Goal: Information Seeking & Learning: Learn about a topic

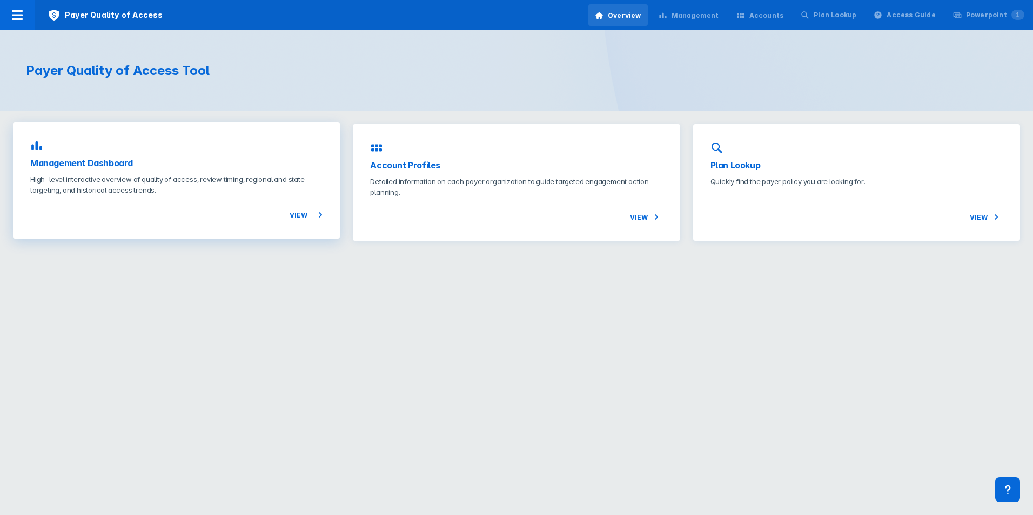
click at [230, 162] on h3 "Management Dashboard" at bounding box center [176, 163] width 292 height 13
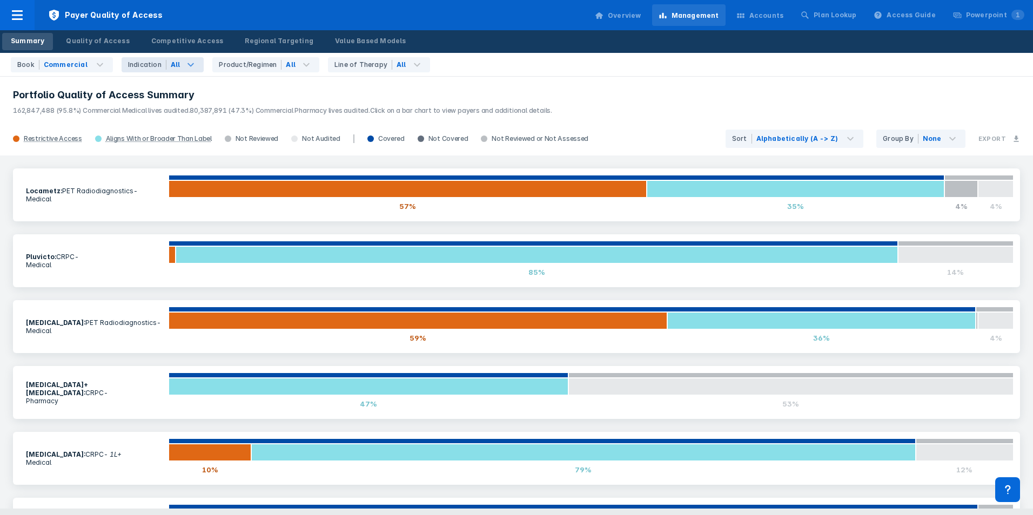
click at [171, 66] on div "All" at bounding box center [176, 65] width 10 height 10
click at [173, 112] on button "CRPC" at bounding box center [198, 111] width 153 height 16
checkbox Indications "false"
checkbox input "true"
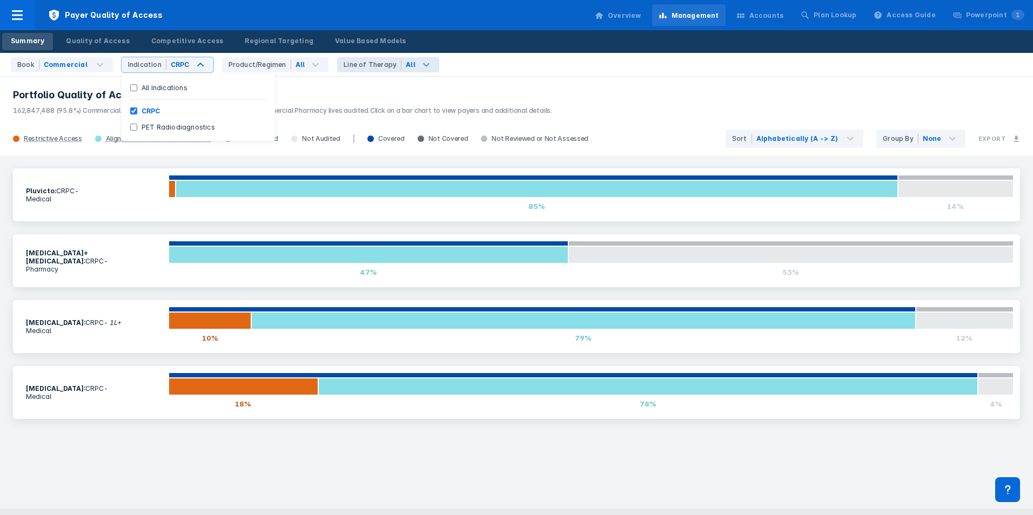
click at [420, 63] on icon at bounding box center [426, 64] width 13 height 13
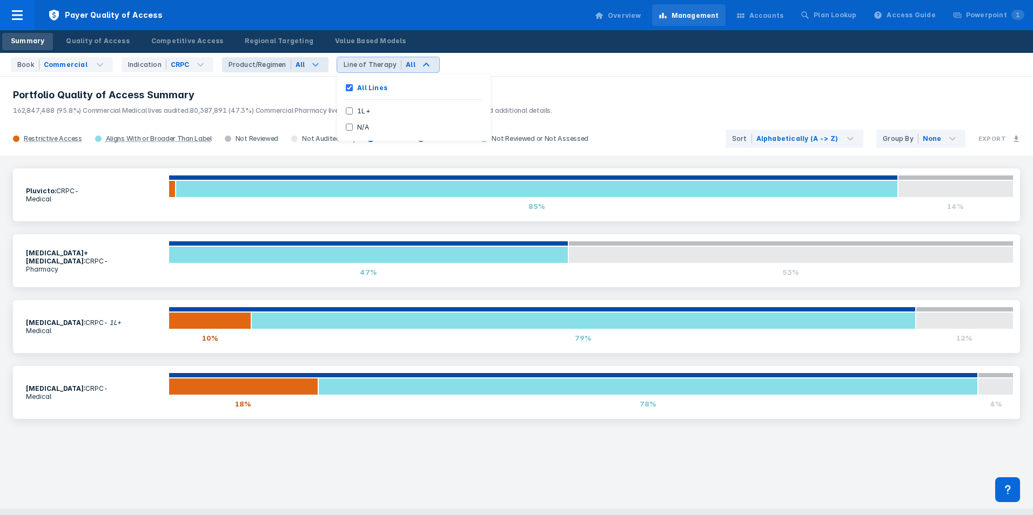
click at [298, 63] on div "All" at bounding box center [310, 64] width 38 height 15
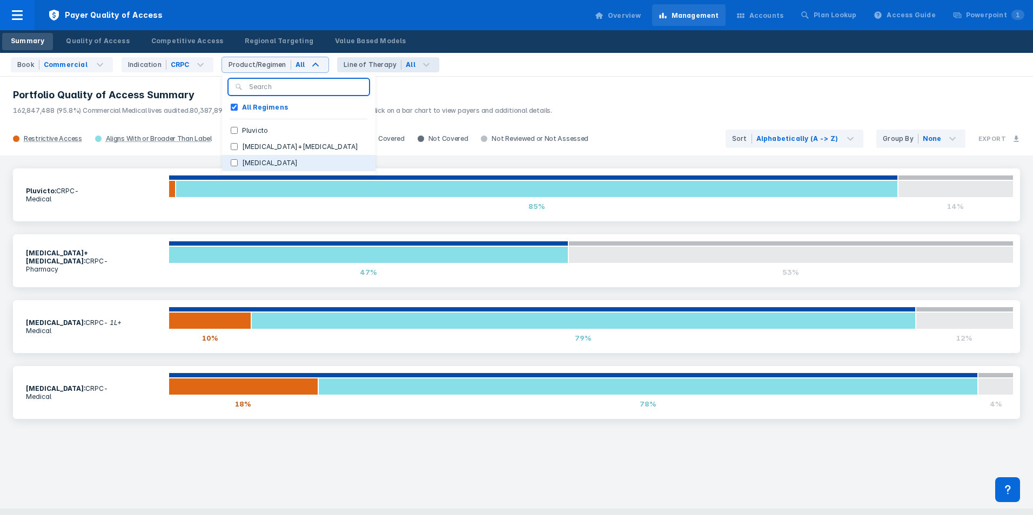
click at [257, 158] on label "Xofigo" at bounding box center [270, 163] width 65 height 10
click at [238, 159] on input "Xofigo" at bounding box center [234, 162] width 7 height 7
checkbox input "true"
checkbox Regimens "false"
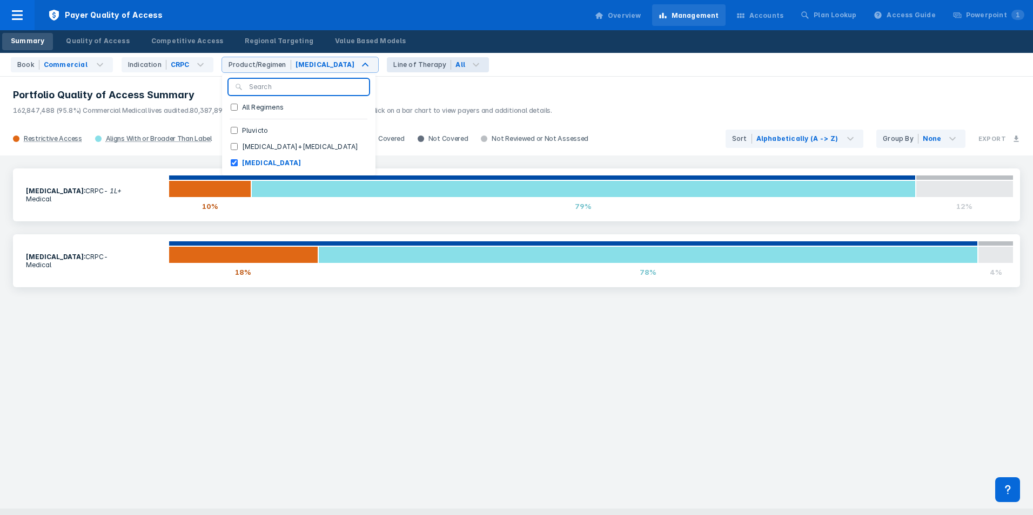
click at [415, 88] on header "Portfolio Quality of Access Summary 162,847,488 (95.8%) Commercial Medical live…" at bounding box center [516, 99] width 1033 height 46
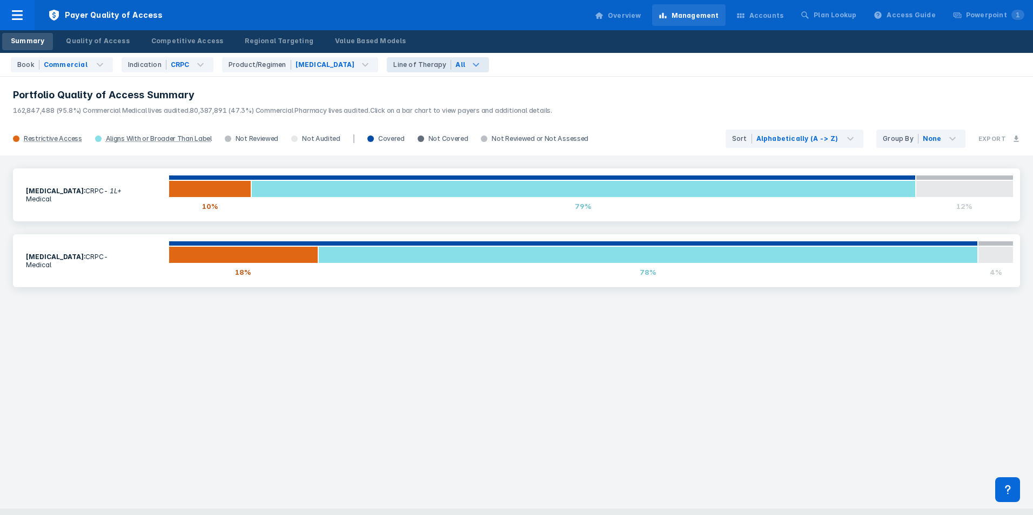
click at [451, 67] on div "All" at bounding box center [470, 64] width 38 height 15
click at [465, 69] on div "Book Commercial Indication CRPC Product/Regimen Xofigo Line of Therapy All All …" at bounding box center [516, 65] width 1033 height 24
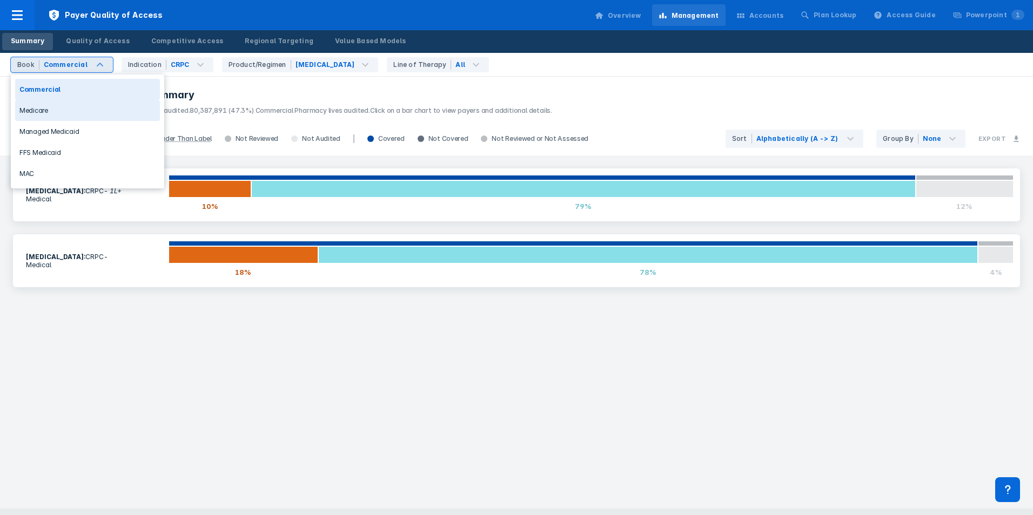
click at [73, 116] on div "Medicare" at bounding box center [87, 110] width 145 height 21
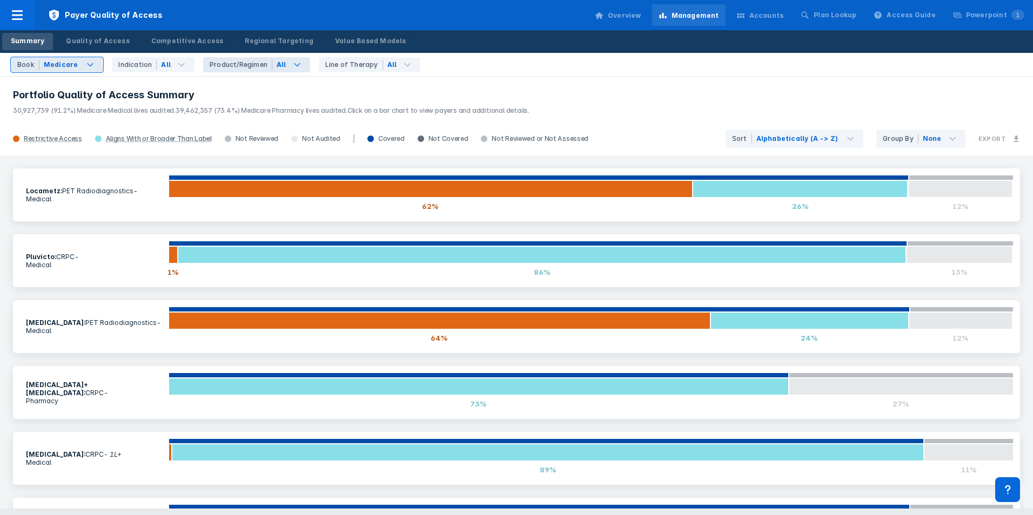
click at [292, 68] on icon at bounding box center [297, 64] width 13 height 13
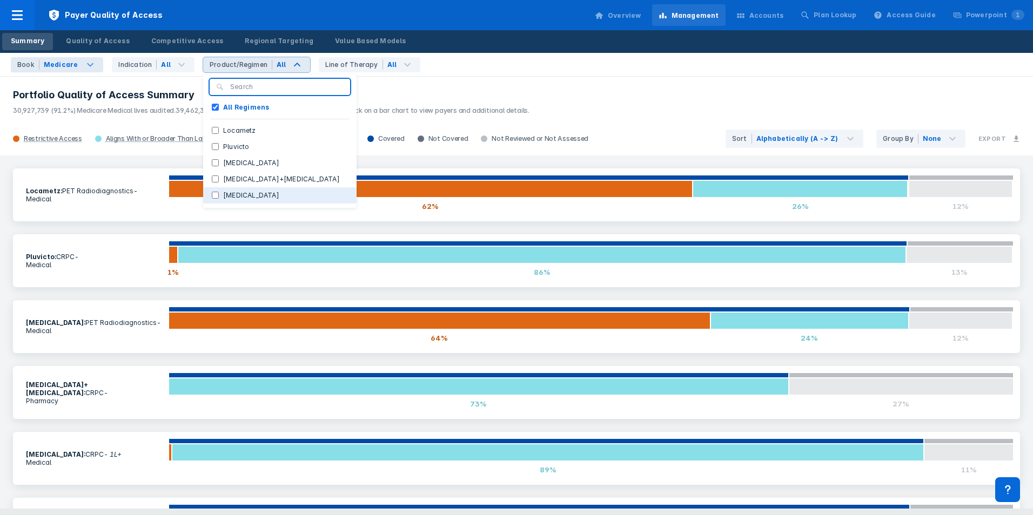
click at [247, 197] on button "Xofigo" at bounding box center [279, 195] width 153 height 16
checkbox Regimens "false"
checkbox input "true"
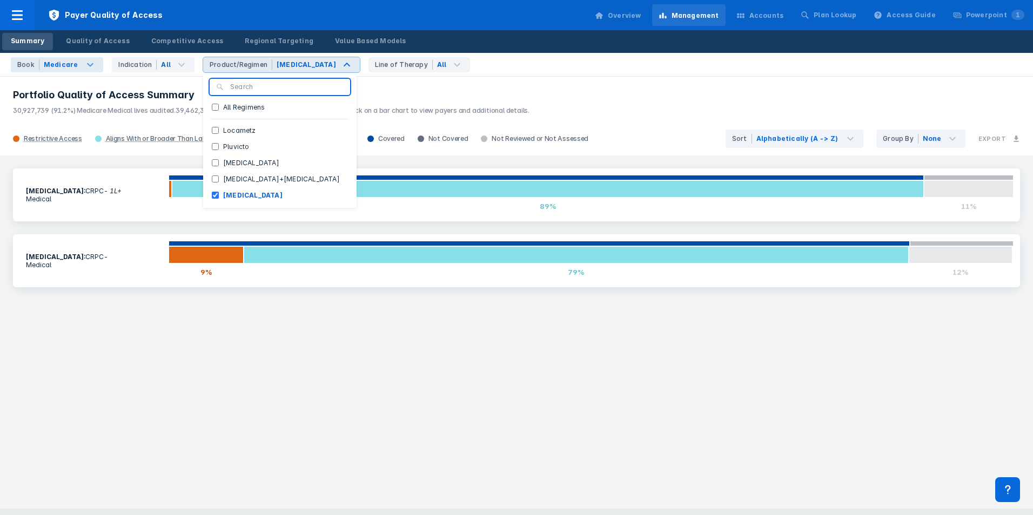
click at [385, 85] on header "Portfolio Quality of Access Summary 30,927,739 (91.2%) Medicare Medical lives a…" at bounding box center [516, 99] width 1033 height 46
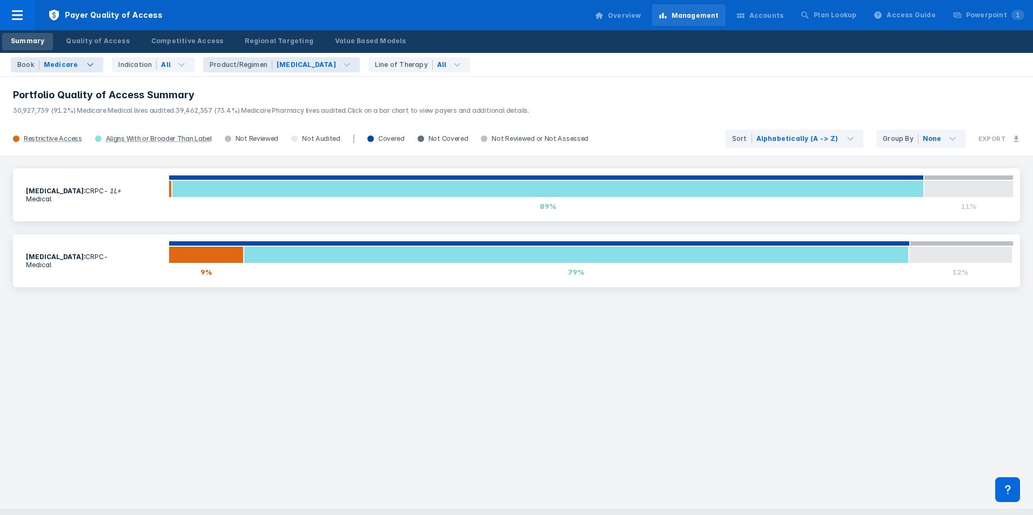
click at [719, 340] on div "Xofigo : CRPC - 1L+ Medical 0% 89% 11% Xofigo : CRPC - Medical 9% 79% 12%" at bounding box center [516, 332] width 1033 height 353
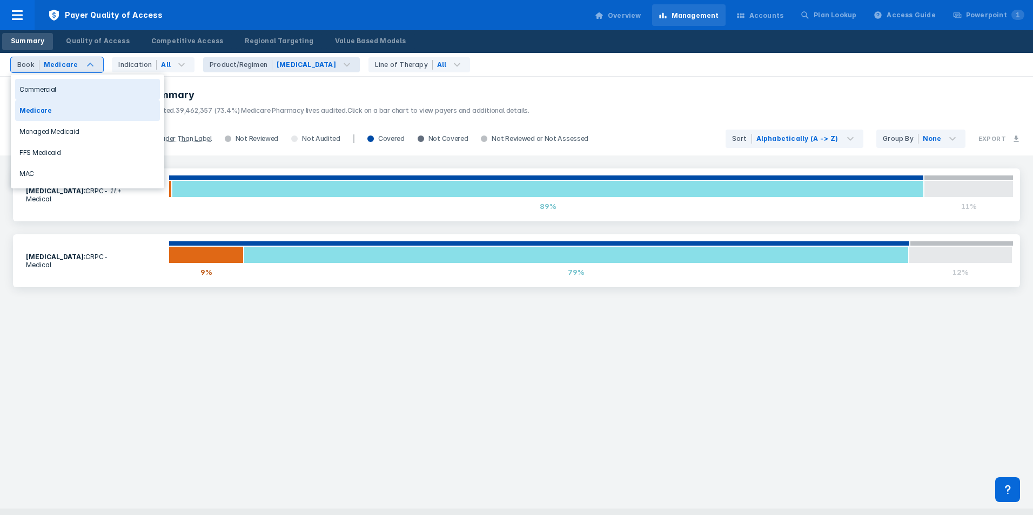
click at [62, 89] on div "Commercial" at bounding box center [87, 89] width 145 height 21
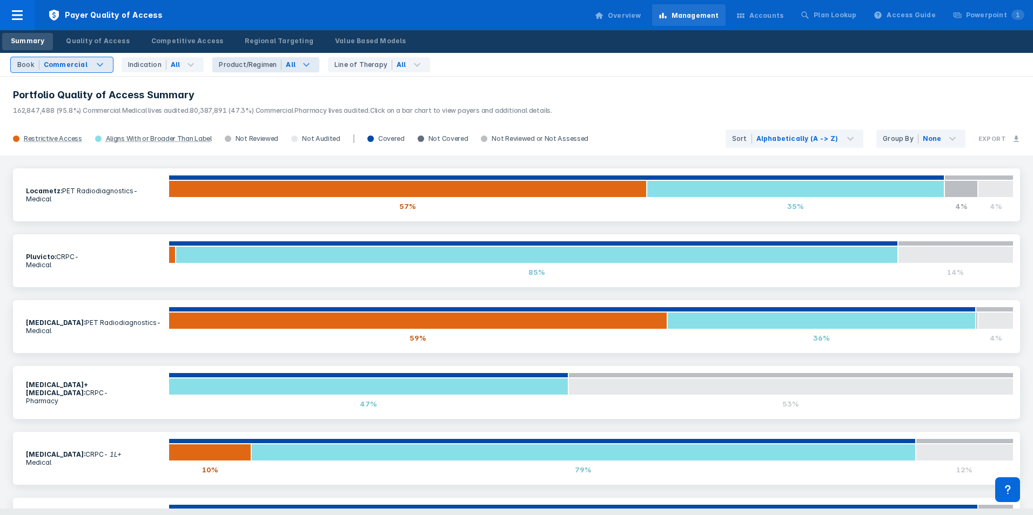
click at [285, 71] on div "All" at bounding box center [300, 64] width 38 height 15
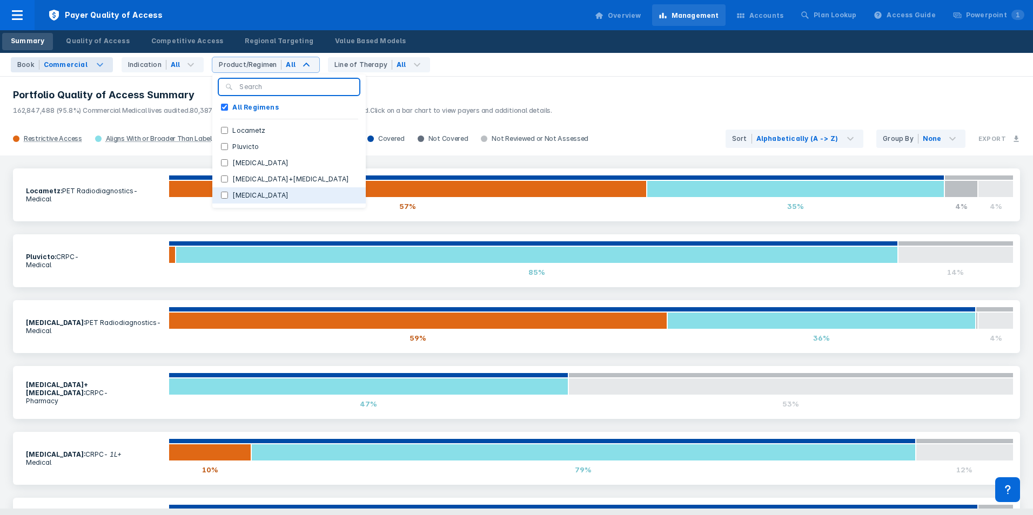
click at [248, 193] on label "Xofigo" at bounding box center [260, 196] width 65 height 10
click at [228, 193] on input "Xofigo" at bounding box center [224, 195] width 7 height 7
checkbox input "true"
checkbox Regimens "false"
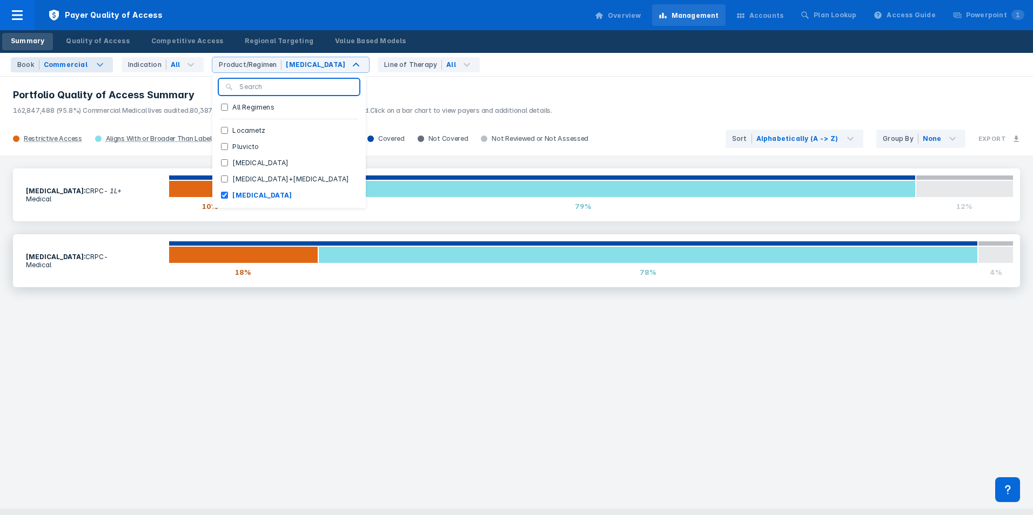
click at [140, 258] on section "Xofigo : CRPC - Medical" at bounding box center [93, 260] width 149 height 29
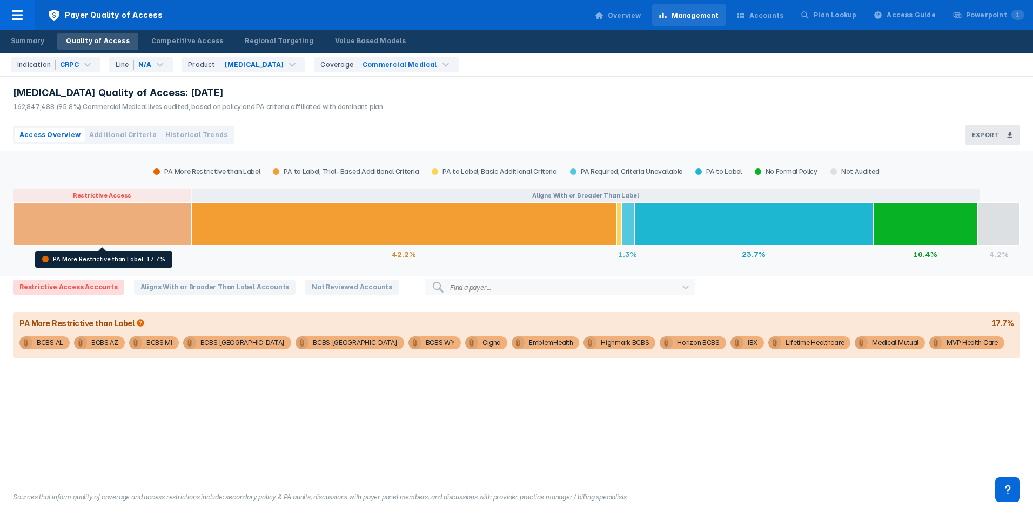
click at [133, 220] on div at bounding box center [102, 224] width 178 height 43
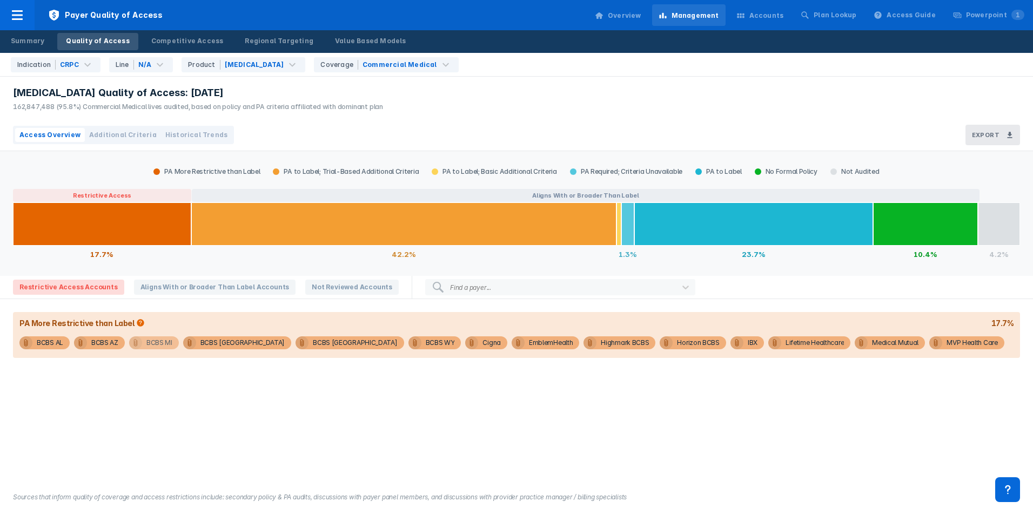
click at [170, 347] on div "BCBS MI" at bounding box center [159, 343] width 26 height 13
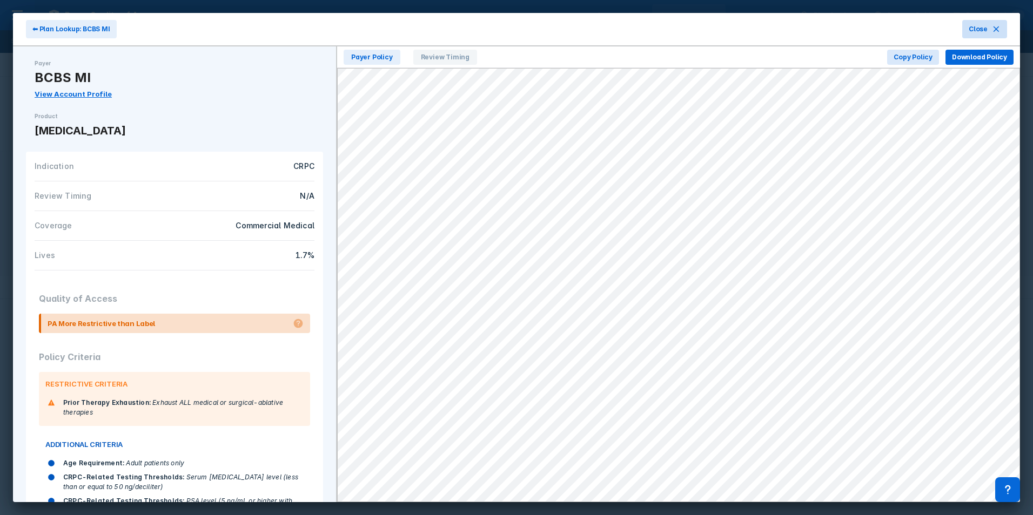
click at [992, 29] on icon at bounding box center [996, 29] width 9 height 9
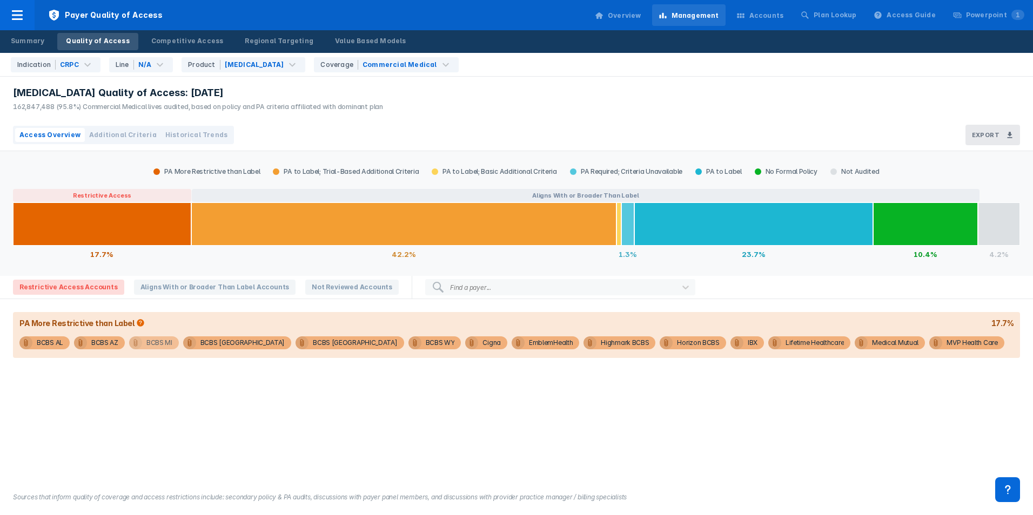
click at [158, 342] on div "BCBS MI" at bounding box center [159, 343] width 26 height 13
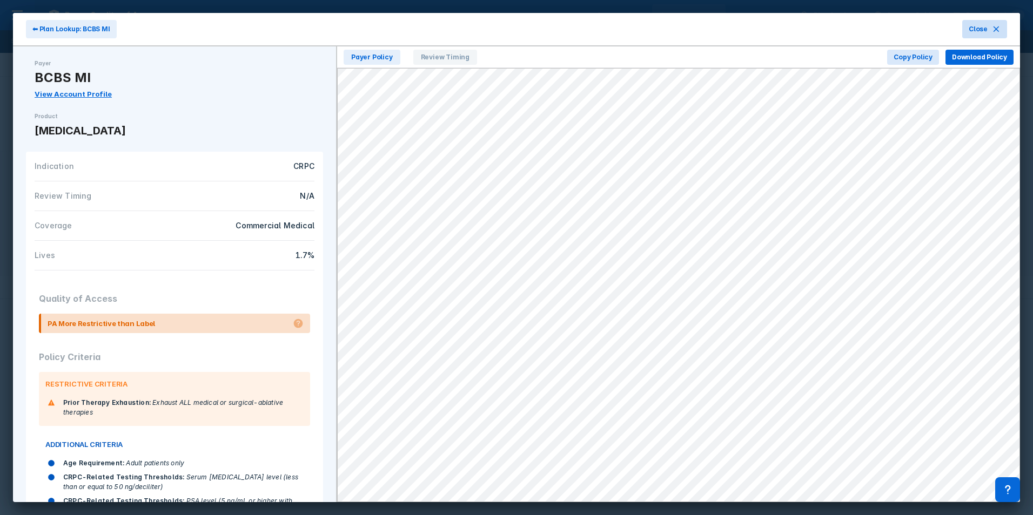
click at [990, 29] on button "Close" at bounding box center [984, 29] width 45 height 18
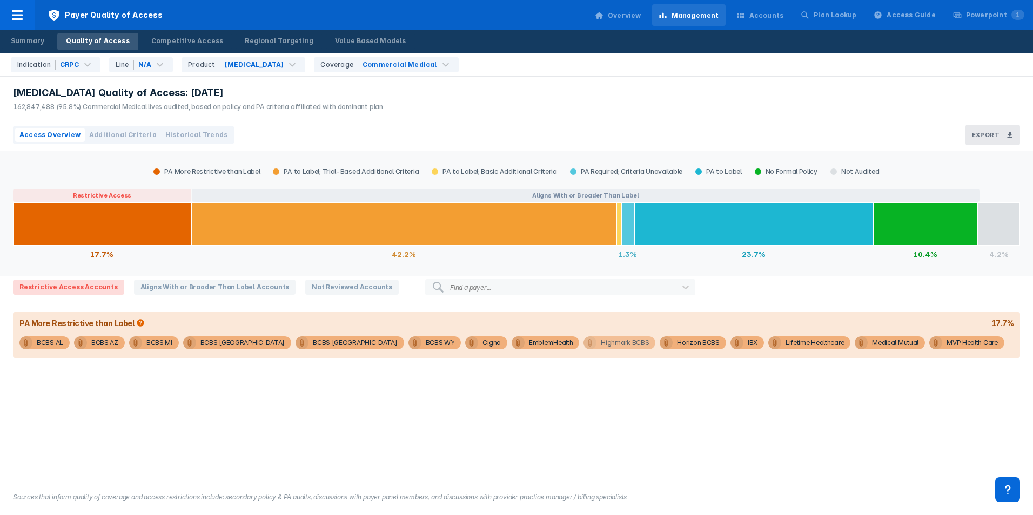
click at [601, 338] on div "Highmark BCBS" at bounding box center [625, 343] width 48 height 13
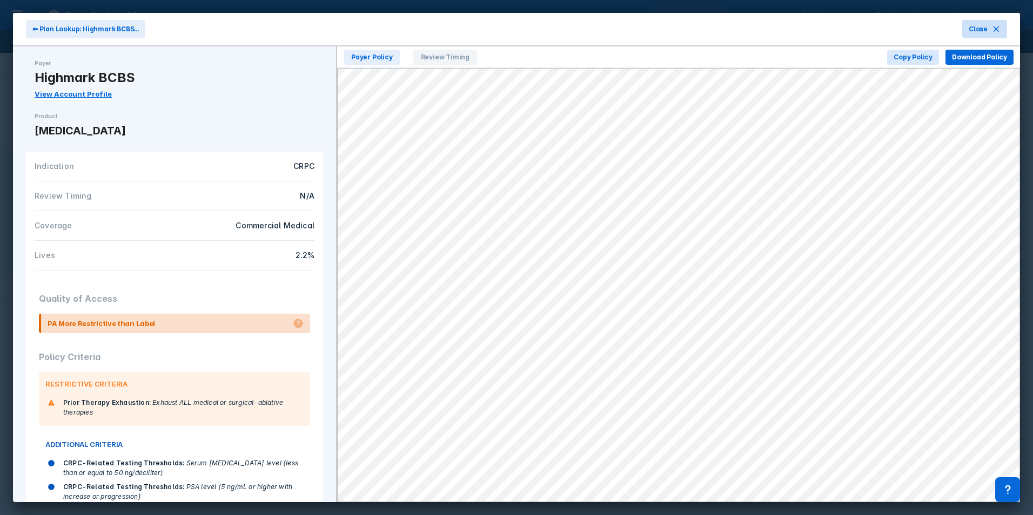
click at [969, 26] on button "Close" at bounding box center [984, 29] width 45 height 18
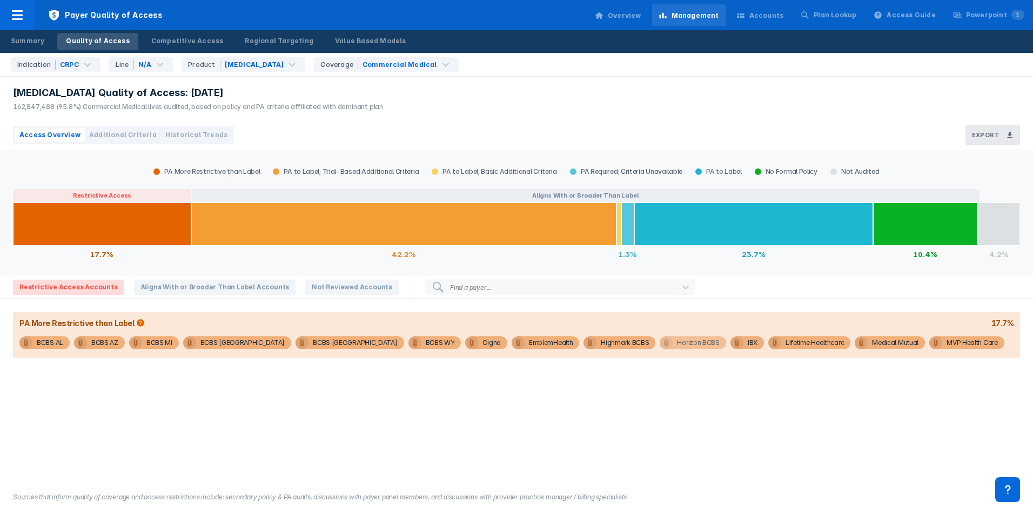
click at [677, 345] on div "Horizon BCBS" at bounding box center [698, 343] width 42 height 13
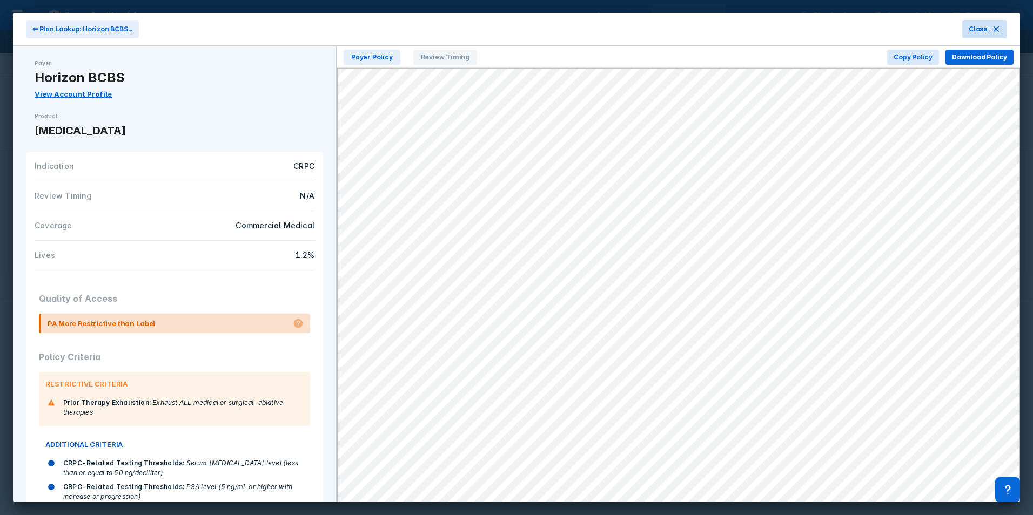
click at [976, 21] on button "Close" at bounding box center [984, 29] width 45 height 18
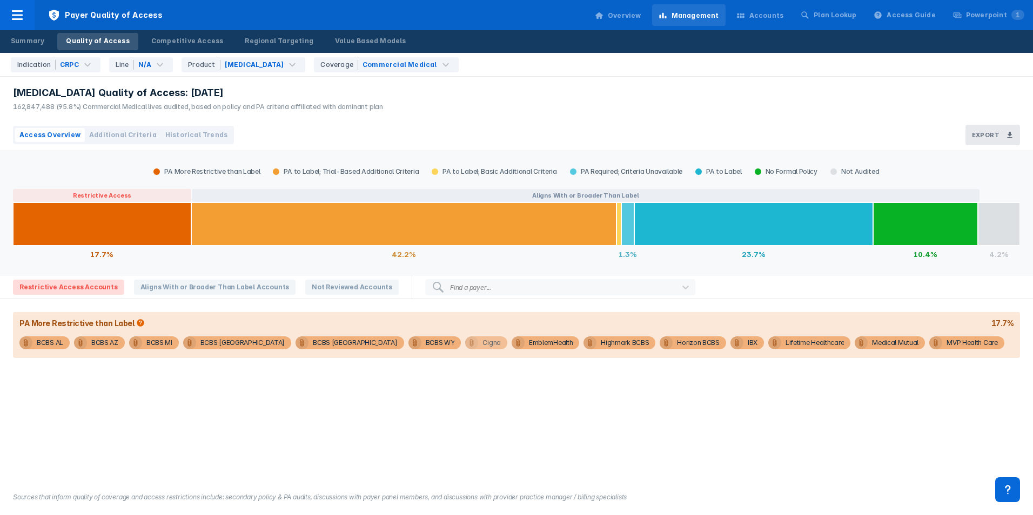
click at [465, 343] on span "Cigna" at bounding box center [486, 343] width 42 height 13
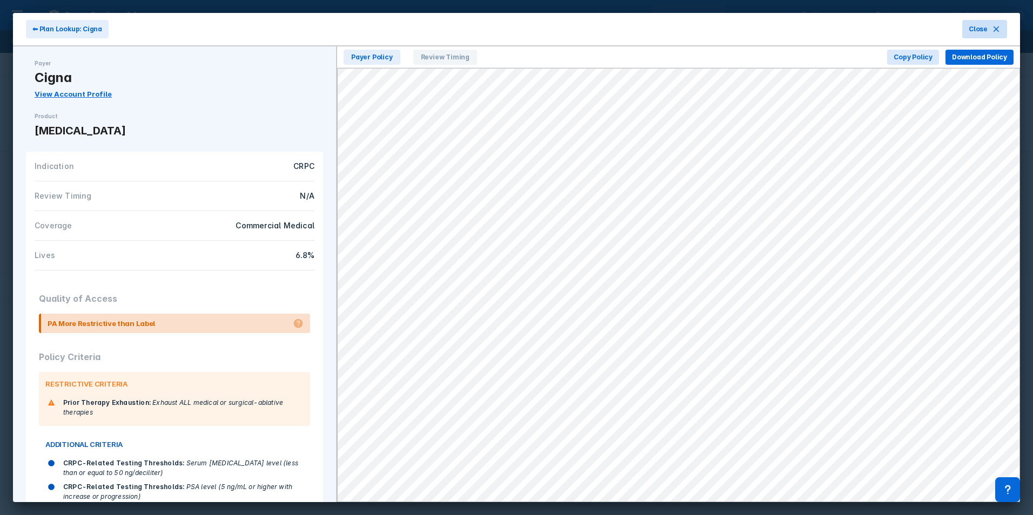
click at [984, 30] on span "Close" at bounding box center [978, 29] width 19 height 10
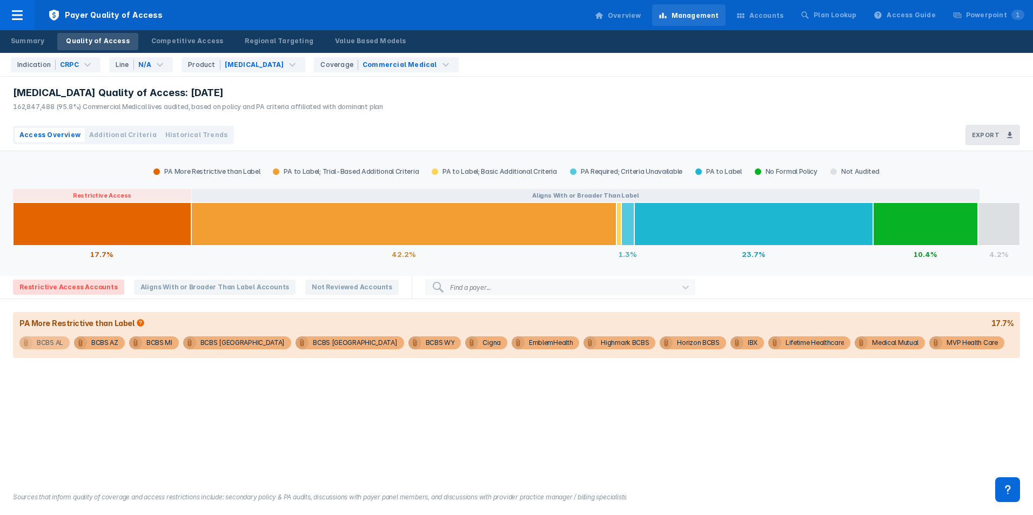
click at [56, 341] on div "BCBS AL" at bounding box center [50, 343] width 26 height 13
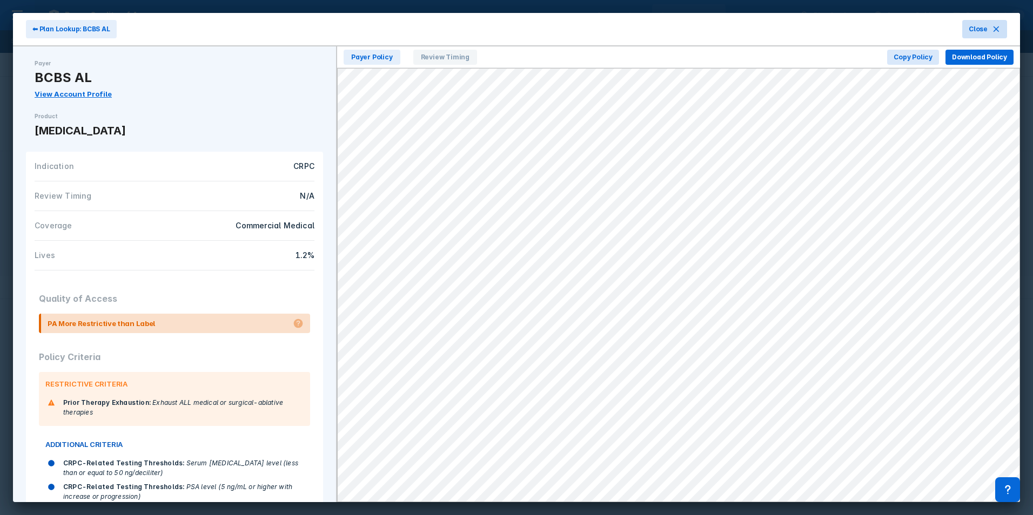
click at [974, 32] on span "Close" at bounding box center [978, 29] width 19 height 10
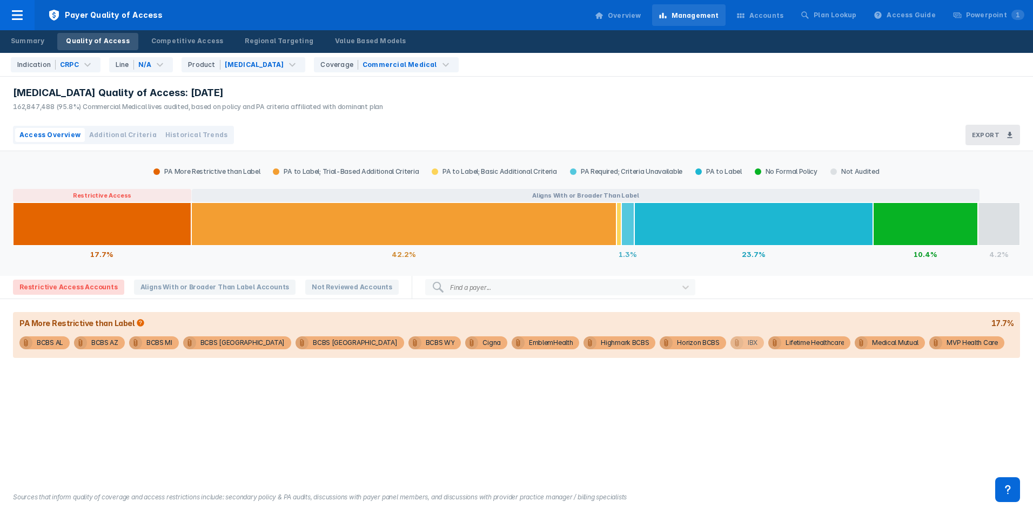
click at [748, 342] on div "IBX" at bounding box center [753, 343] width 10 height 13
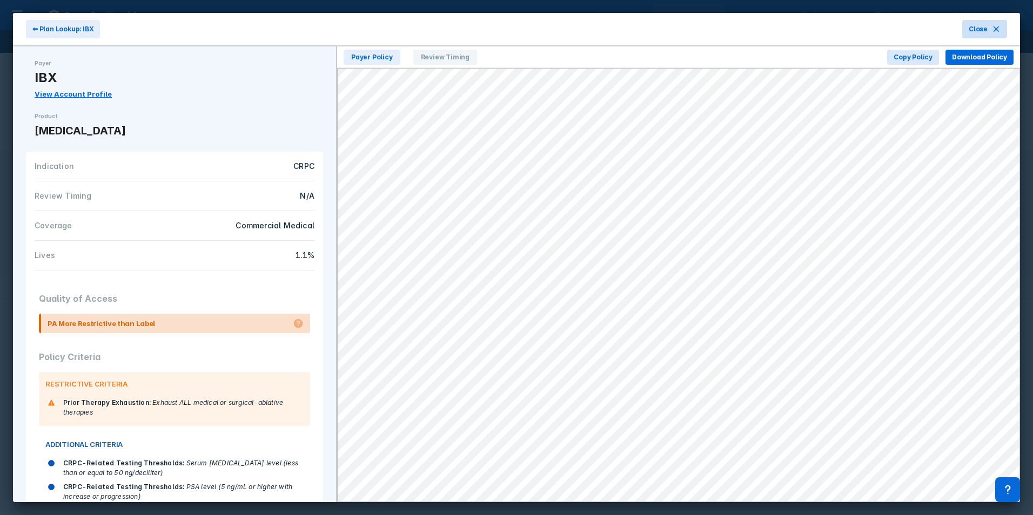
click at [997, 23] on button "Close" at bounding box center [984, 29] width 45 height 18
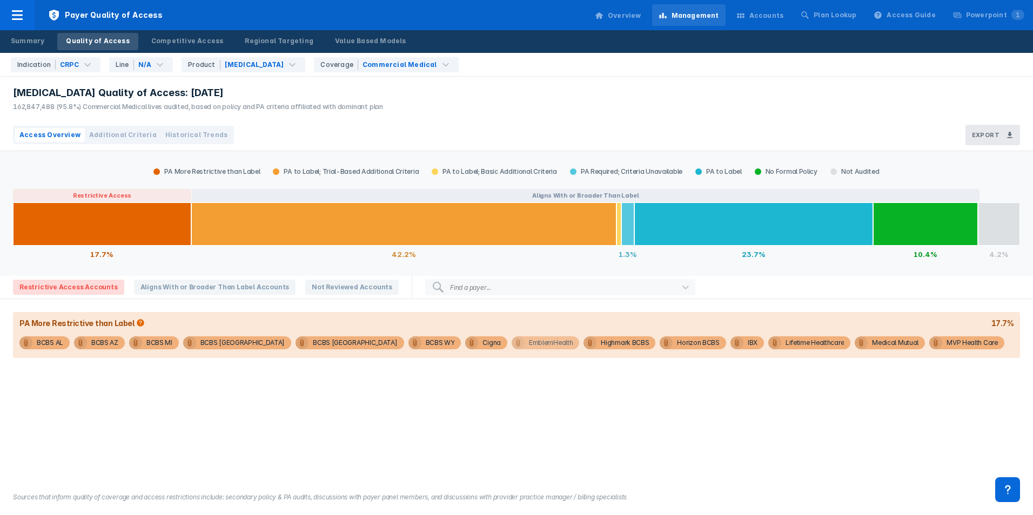
click at [529, 346] on div "EmblemHealth" at bounding box center [551, 343] width 44 height 13
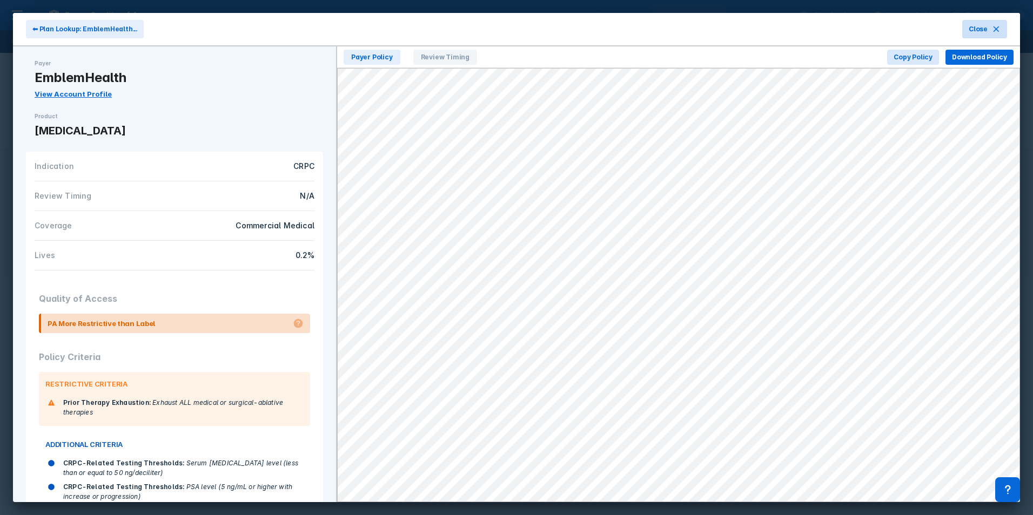
click at [973, 26] on span "Close" at bounding box center [978, 29] width 19 height 10
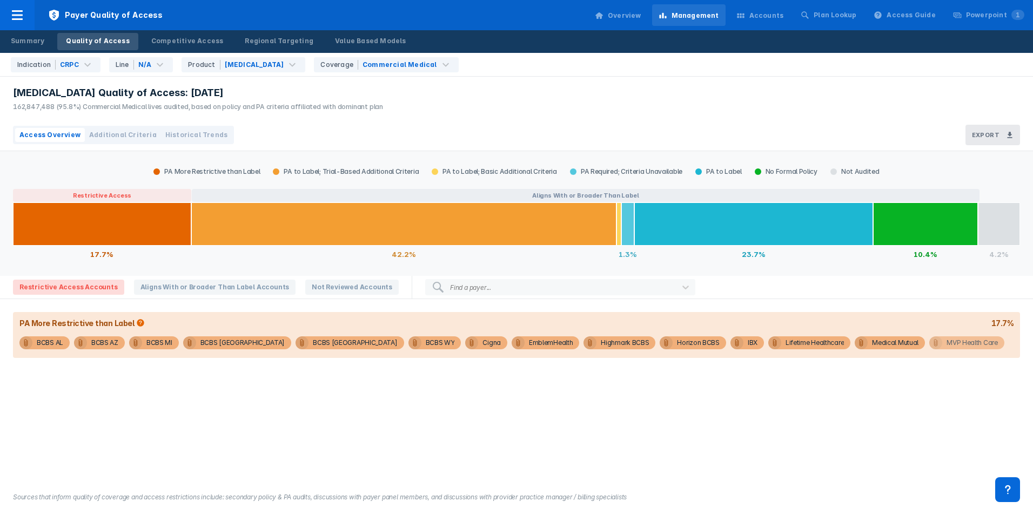
click at [946, 341] on div "MVP Health Care" at bounding box center [971, 343] width 51 height 13
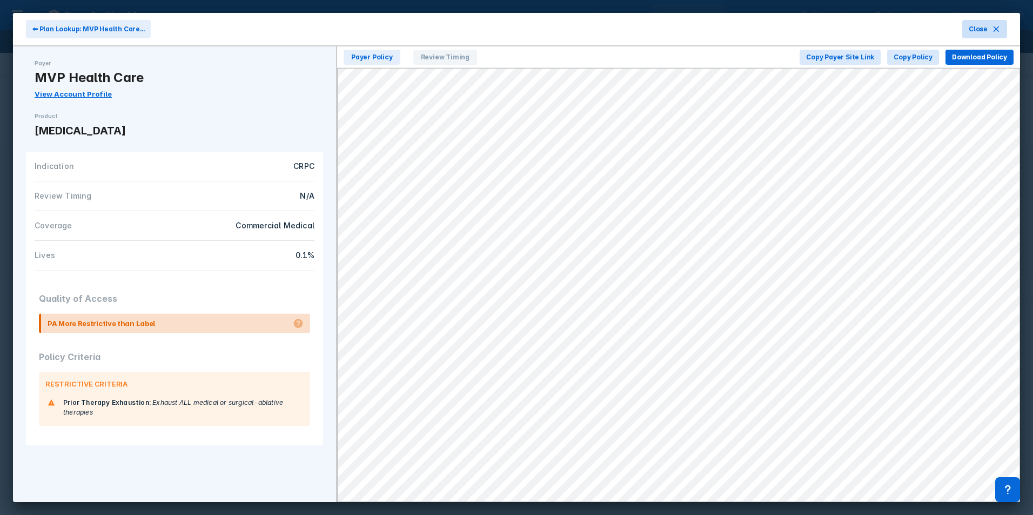
click at [989, 31] on button "Close" at bounding box center [984, 29] width 45 height 18
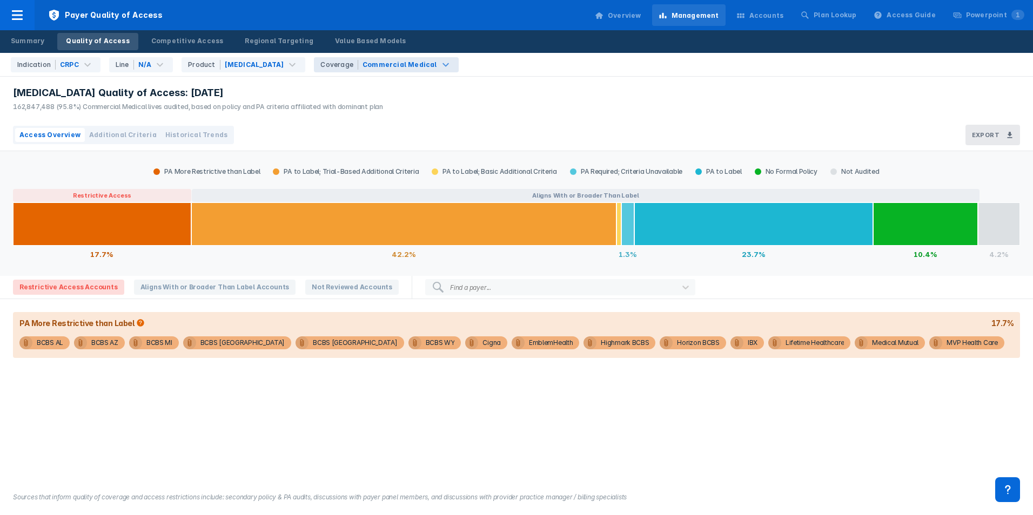
click at [362, 65] on div "Commercial Medical" at bounding box center [399, 65] width 75 height 10
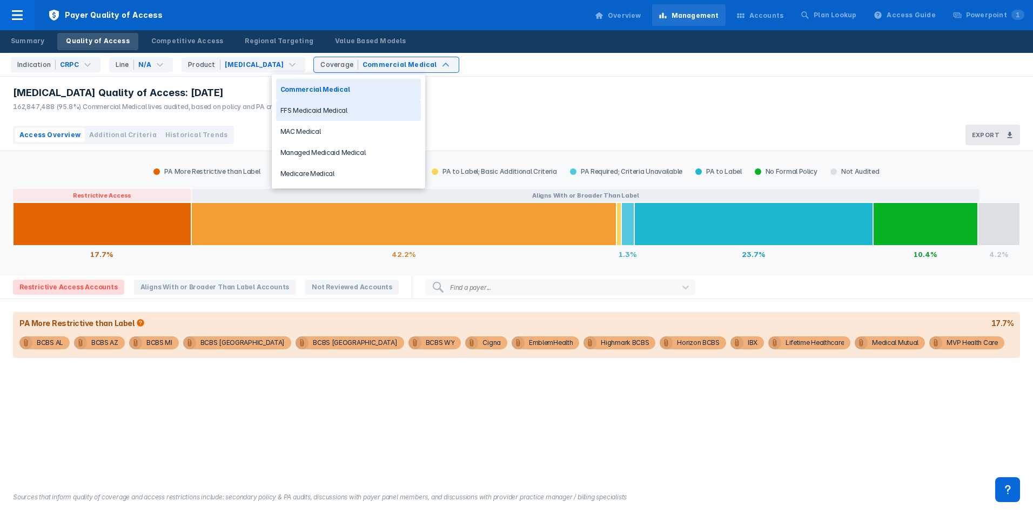
click at [491, 90] on div "Xofigo Quality of Access: Jul 2025 162,847,488 (95.8%) Commercial Medical lives…" at bounding box center [516, 98] width 1033 height 43
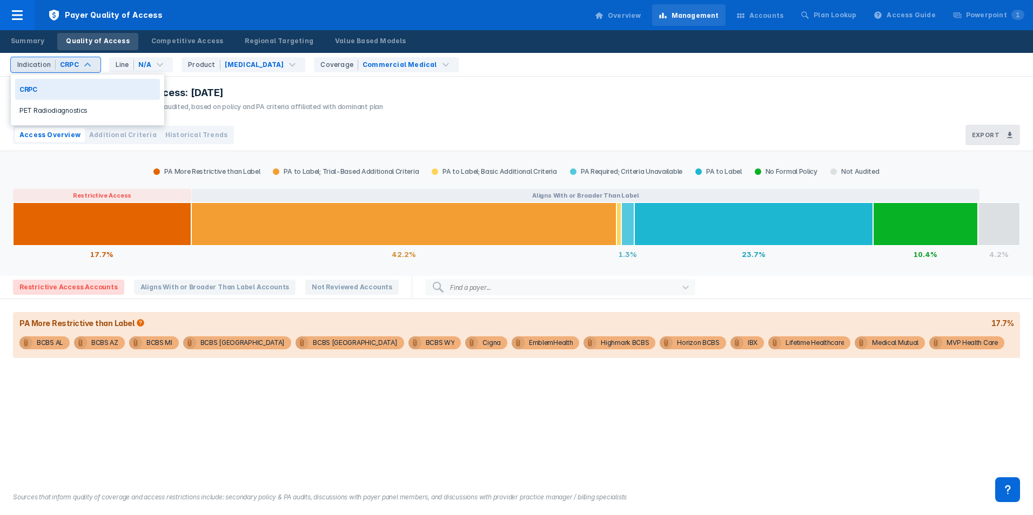
click at [237, 90] on div "Xofigo Quality of Access: Jul 2025" at bounding box center [198, 92] width 370 height 13
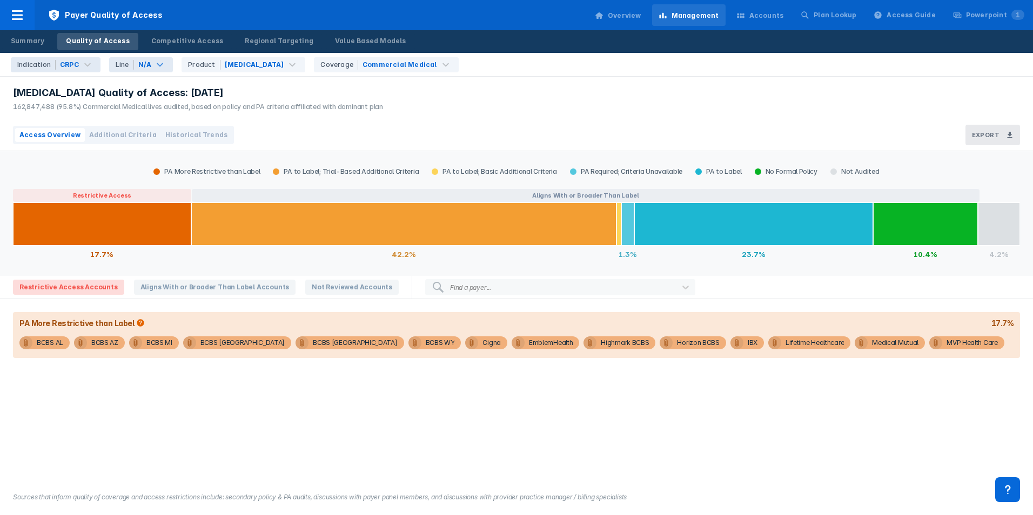
click at [156, 70] on div "Line N/A" at bounding box center [141, 64] width 64 height 15
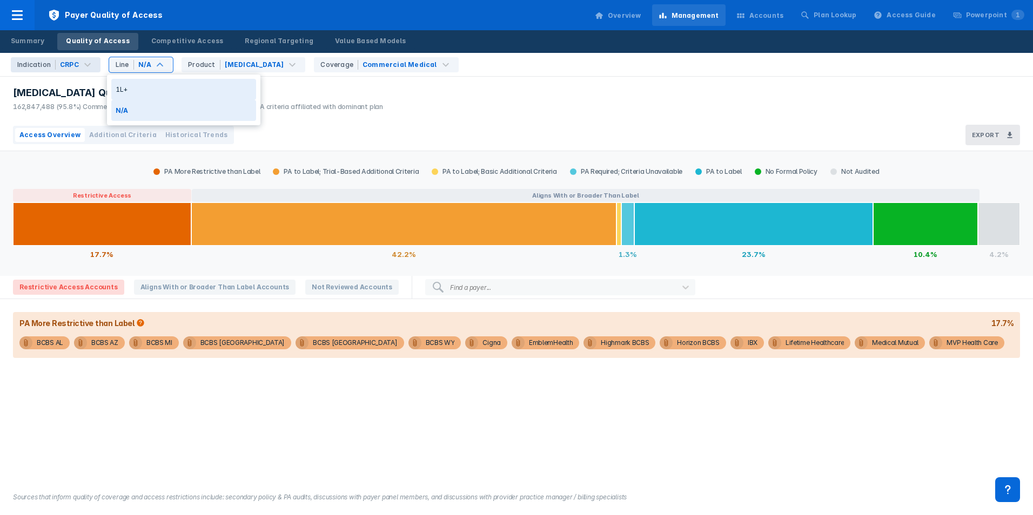
click at [333, 100] on div "Xofigo Quality of Access: Jul 2025 162,847,488 (95.8%) Commercial Medical lives…" at bounding box center [198, 98] width 370 height 25
